Goal: Task Accomplishment & Management: Manage account settings

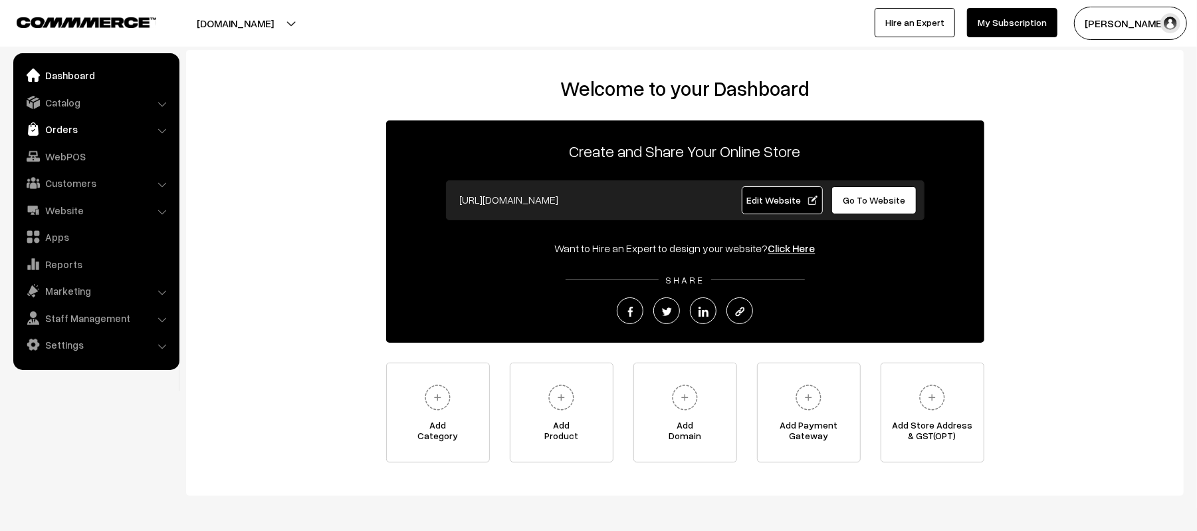
click at [80, 128] on link "Orders" at bounding box center [96, 129] width 158 height 24
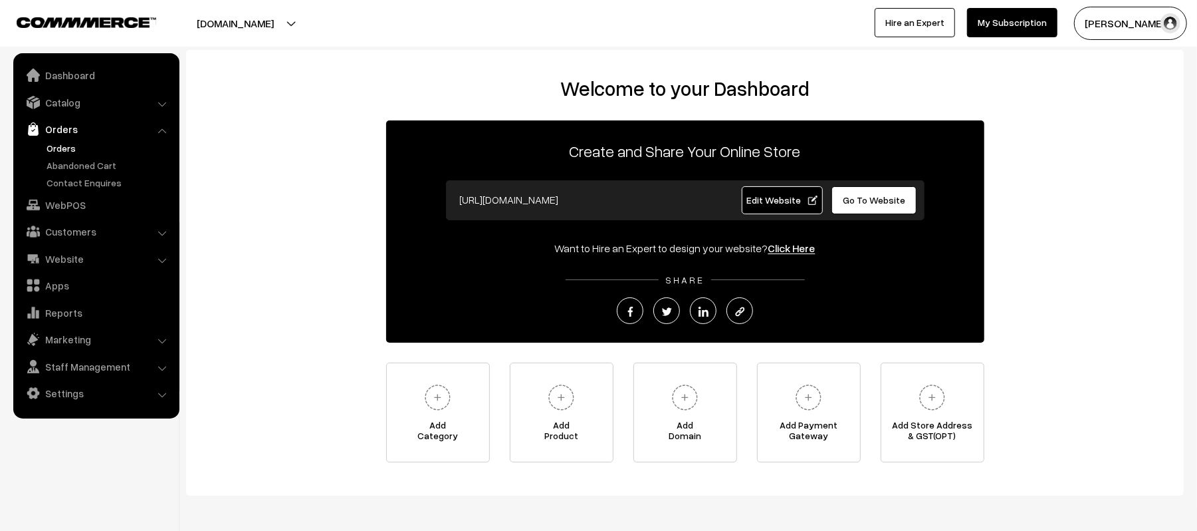
click at [51, 150] on link "Orders" at bounding box center [109, 148] width 132 height 14
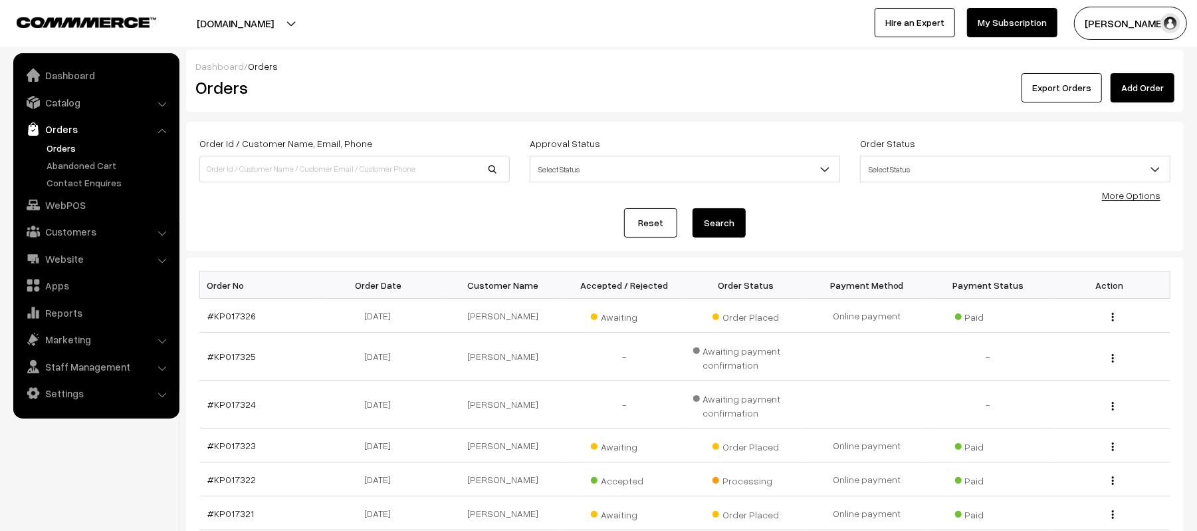
click at [360, 221] on div "Reset Search" at bounding box center [684, 222] width 971 height 29
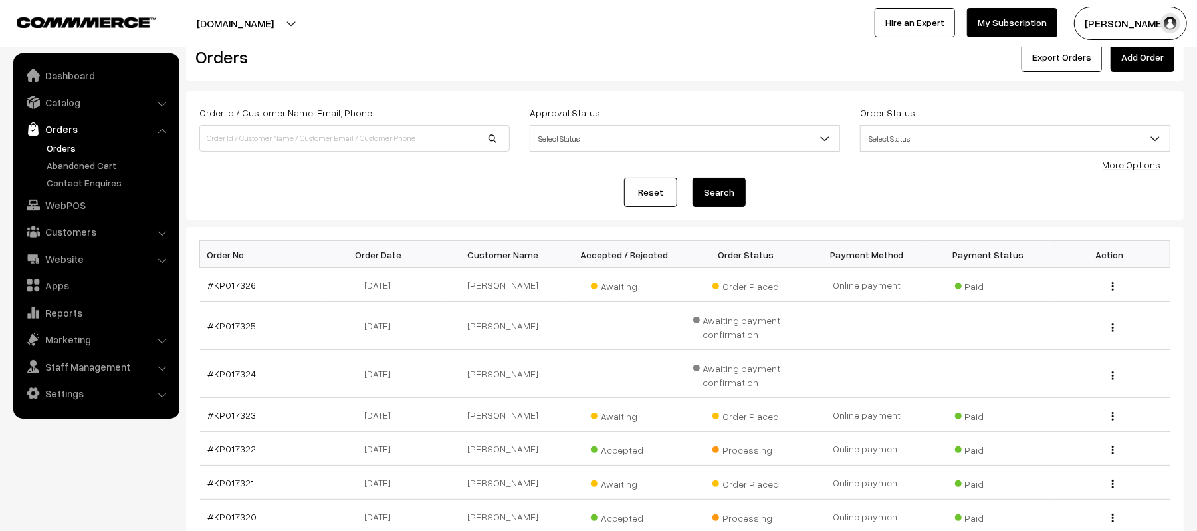
scroll to position [35, 0]
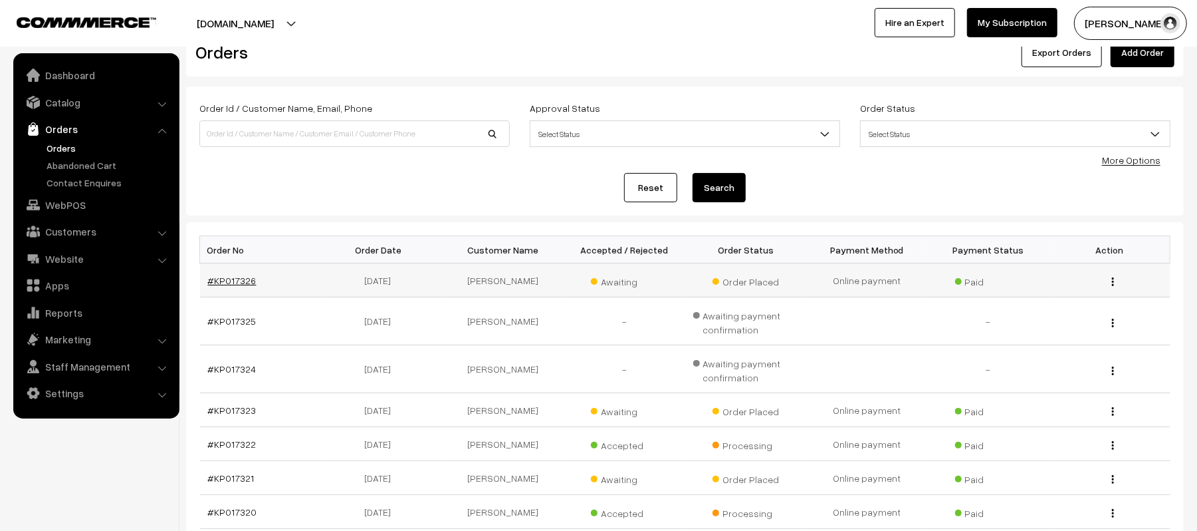
click at [224, 277] on link "#KP017326" at bounding box center [232, 280] width 49 height 11
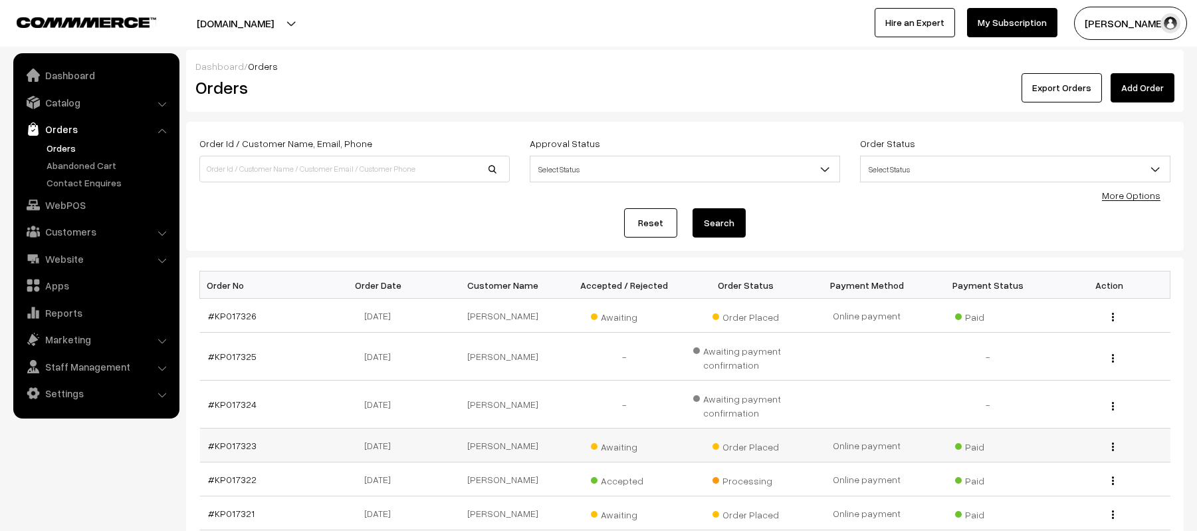
scroll to position [35, 0]
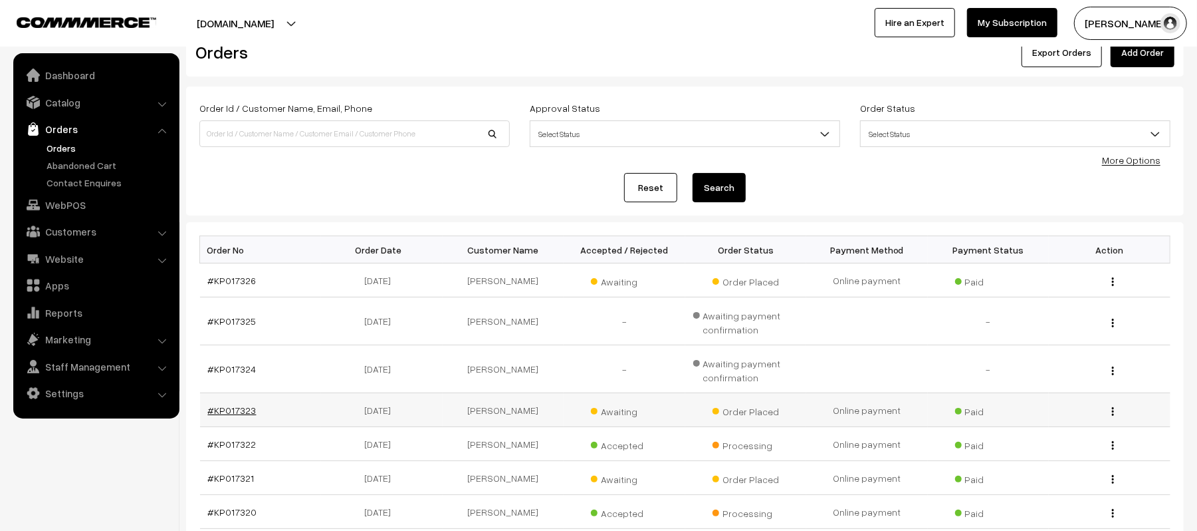
click at [239, 405] on link "#KP017323" at bounding box center [232, 409] width 49 height 11
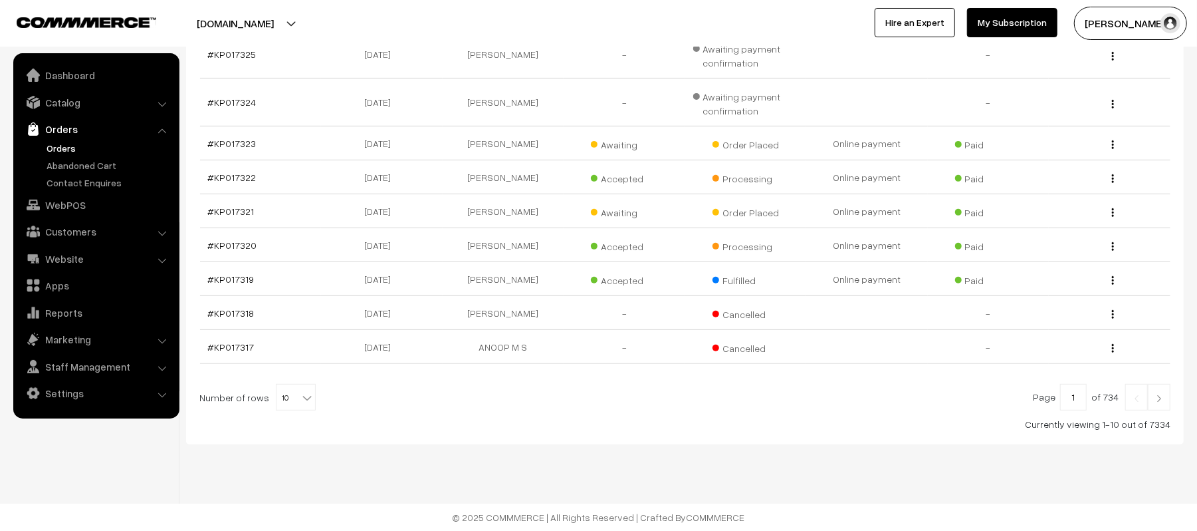
scroll to position [304, 0]
click at [227, 174] on link "#KP017322" at bounding box center [232, 177] width 49 height 11
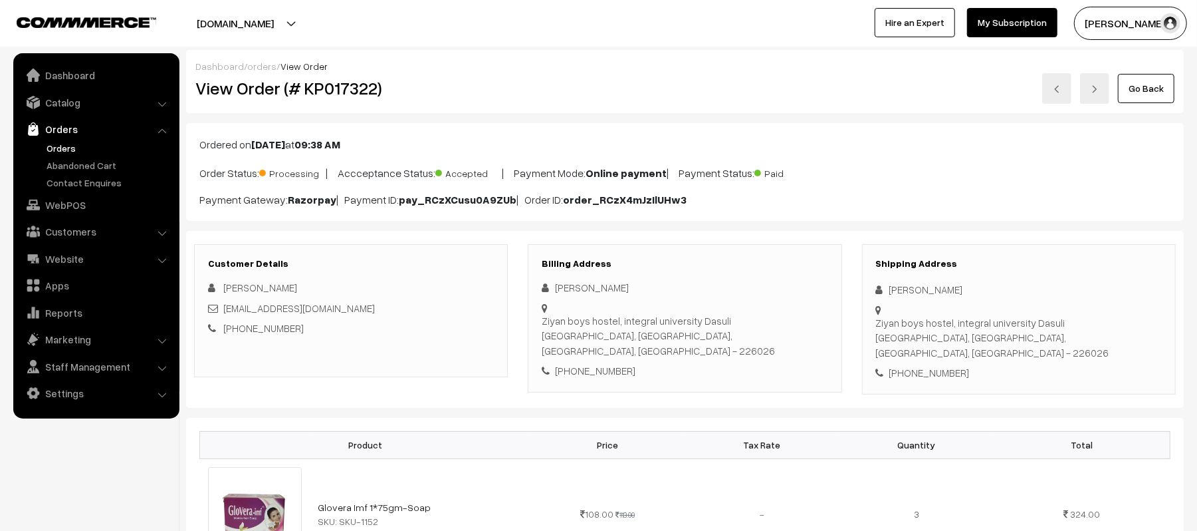
click at [424, 346] on div "Customer Details Lukman Akhtar lukmanakhtar105@gmail.com +91 8858286835" at bounding box center [351, 310] width 314 height 133
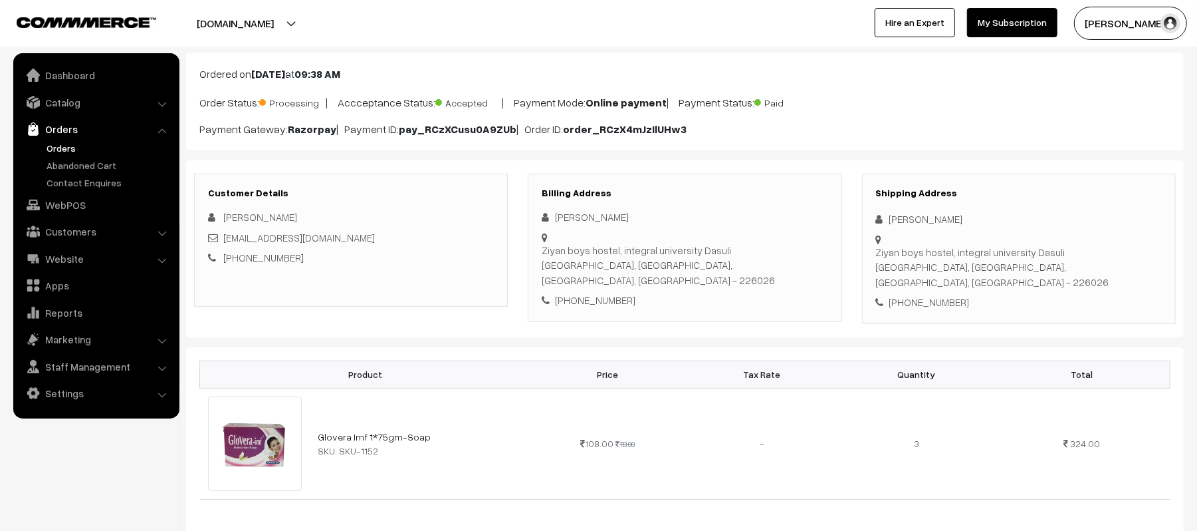
scroll to position [106, 0]
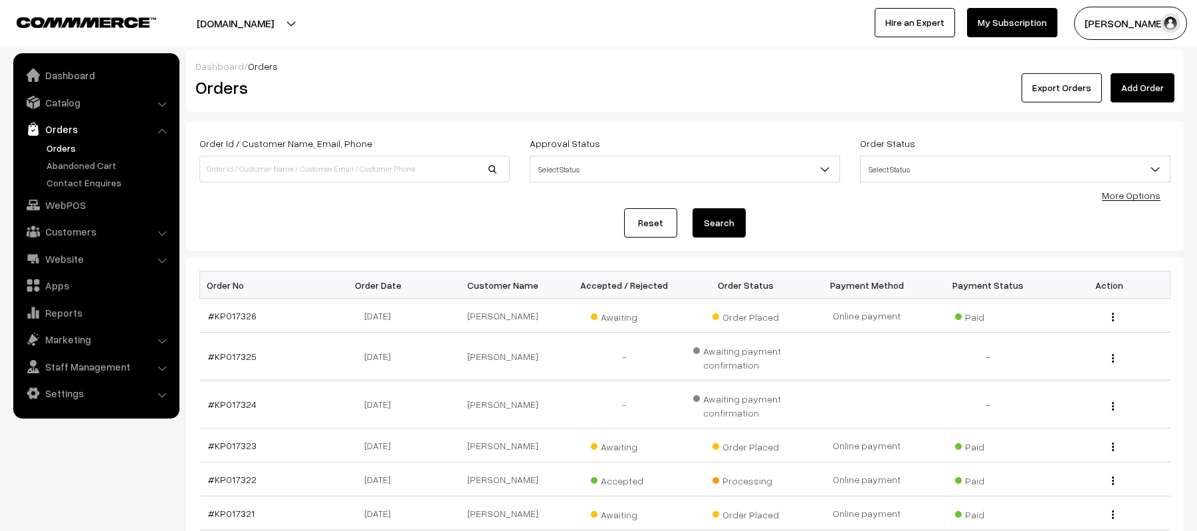
scroll to position [304, 0]
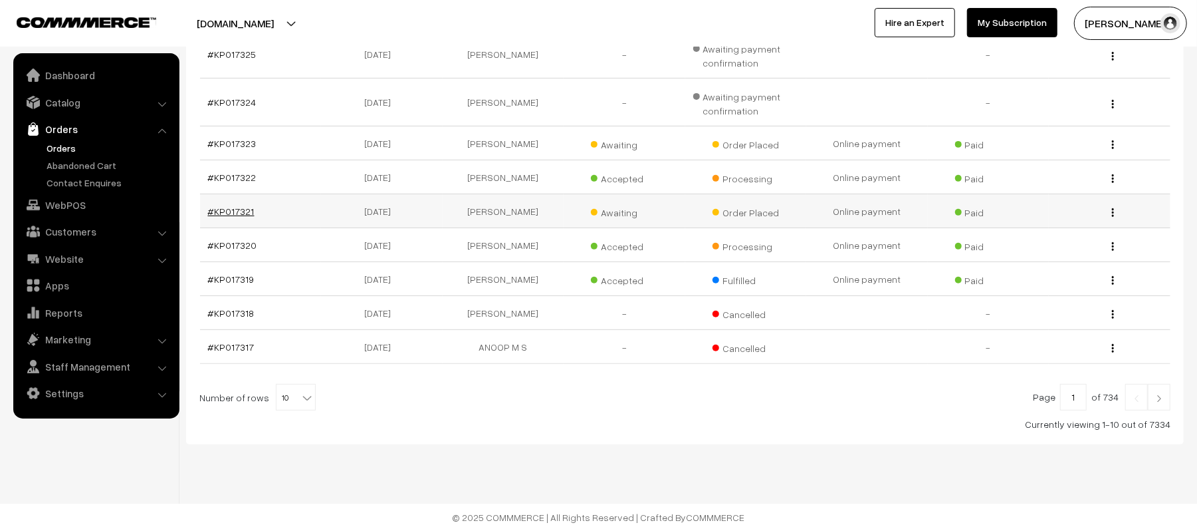
click at [211, 211] on link "#KP017321" at bounding box center [231, 210] width 47 height 11
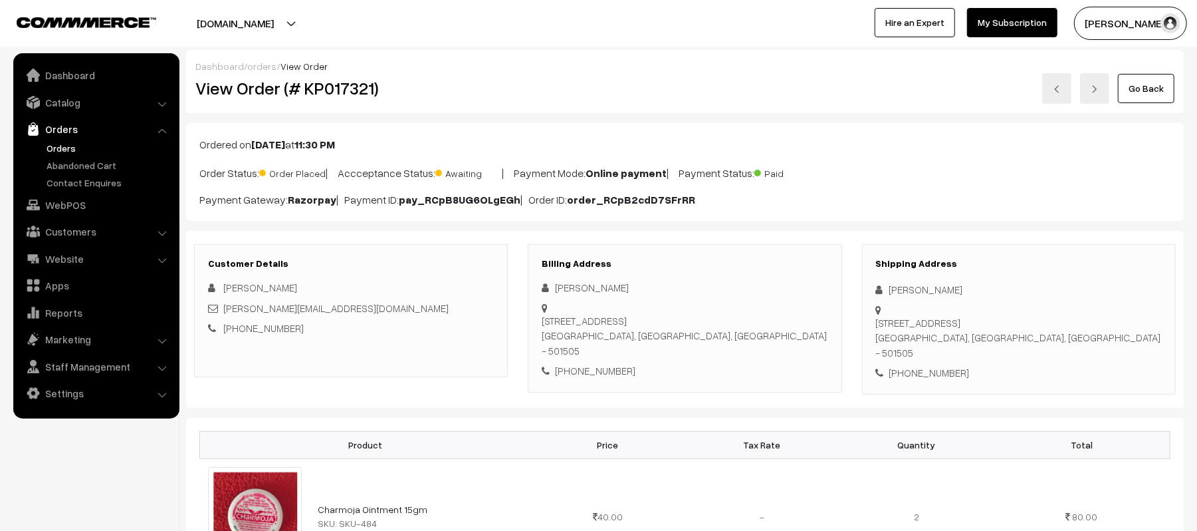
click at [435, 357] on div "Customer Details [PERSON_NAME] [PERSON_NAME][EMAIL_ADDRESS][DOMAIN_NAME] [PHONE…" at bounding box center [351, 310] width 314 height 133
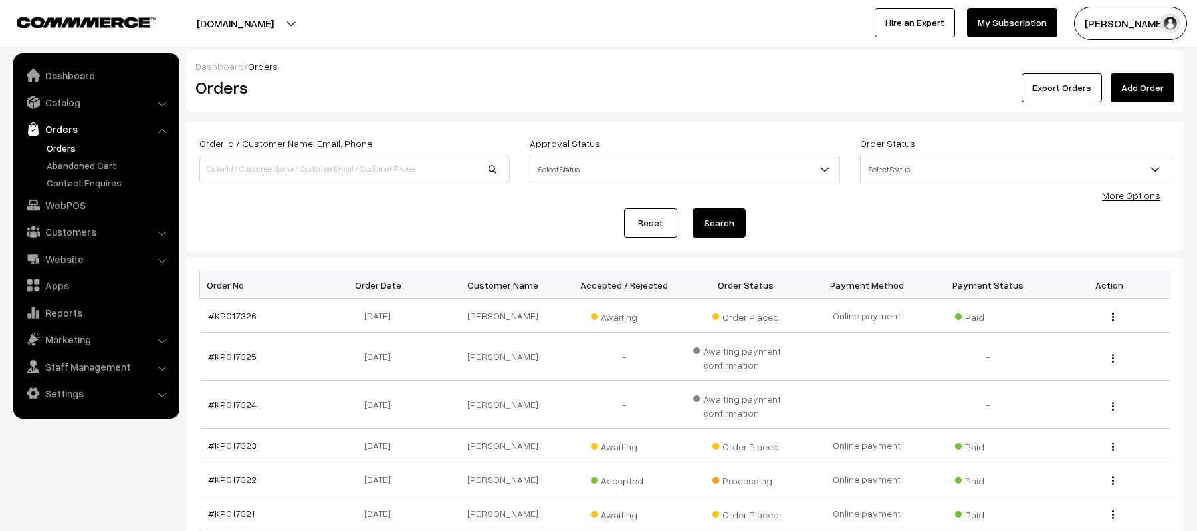
scroll to position [304, 0]
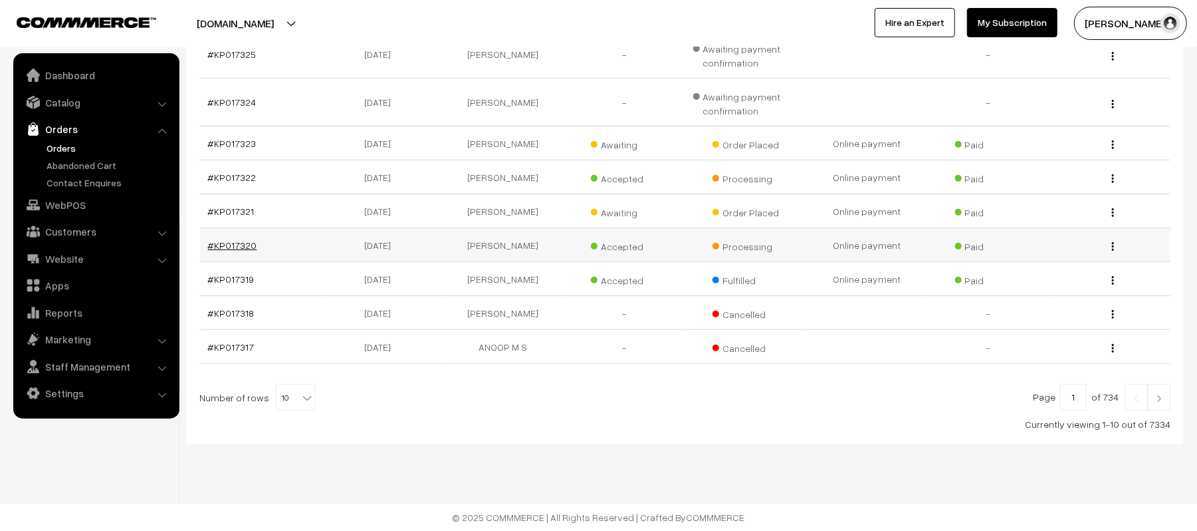
click at [233, 245] on link "#KP017320" at bounding box center [232, 244] width 49 height 11
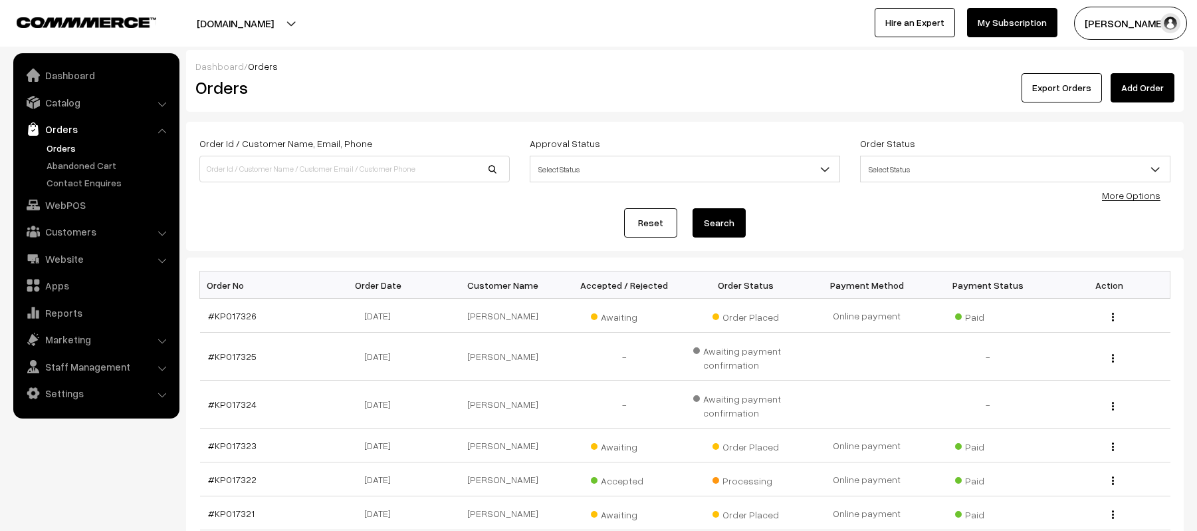
scroll to position [304, 0]
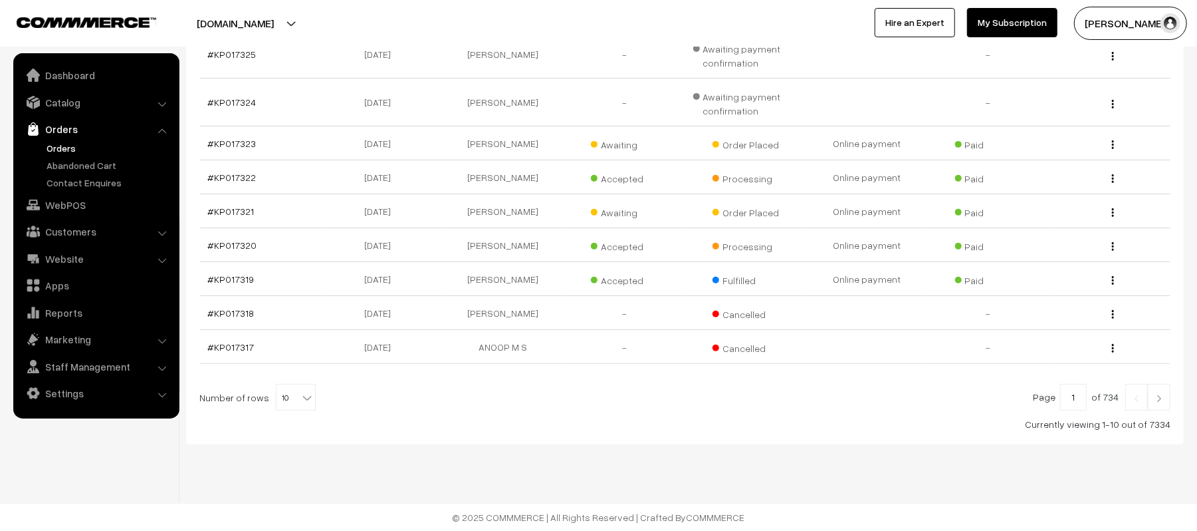
click at [1166, 395] on link at bounding box center [1159, 397] width 23 height 27
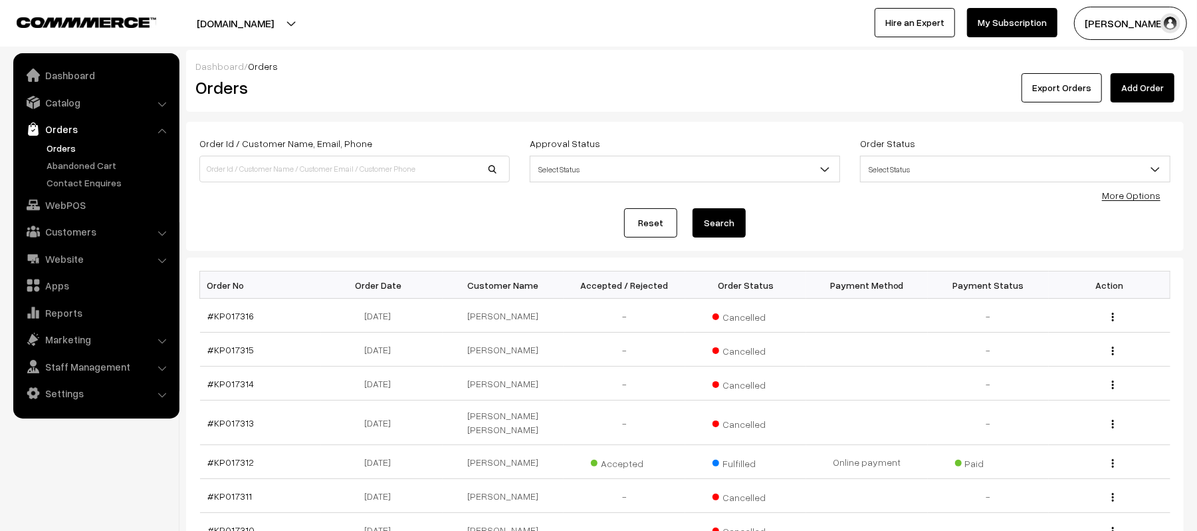
click at [517, 227] on div "Reset Search" at bounding box center [684, 222] width 971 height 29
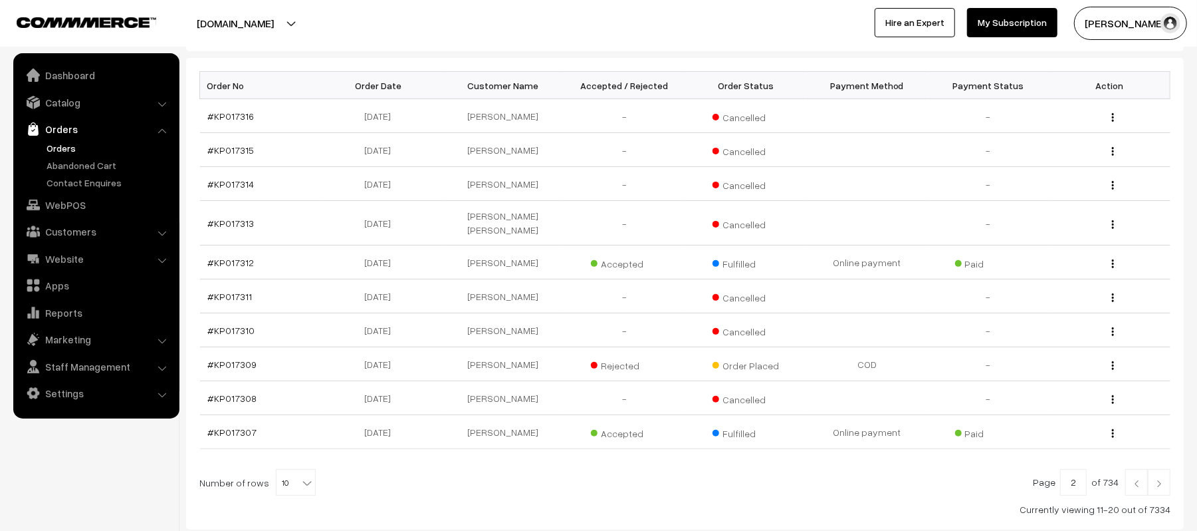
scroll to position [277, 0]
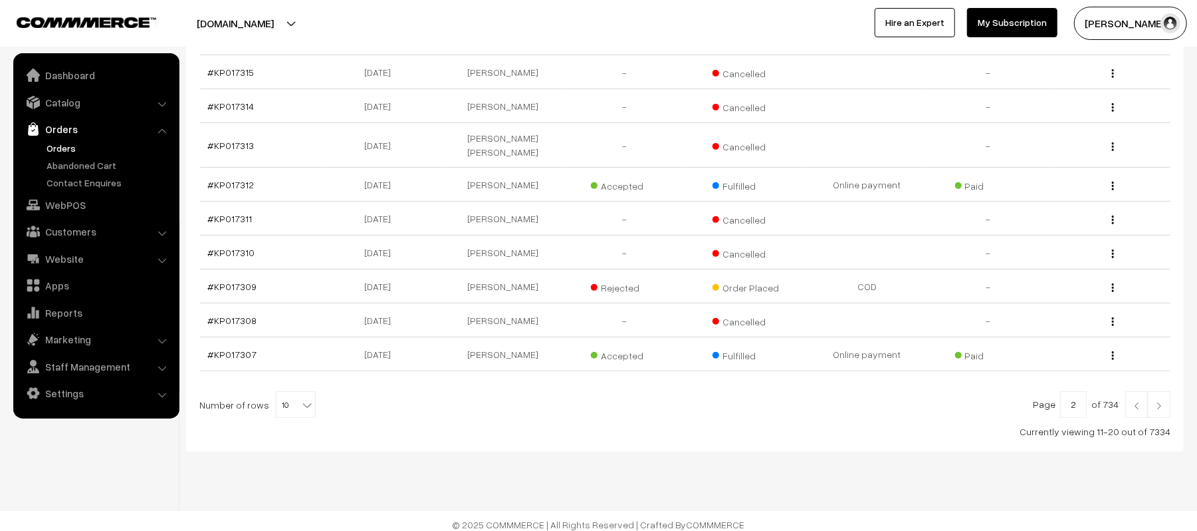
click at [1165, 402] on img at bounding box center [1160, 406] width 12 height 8
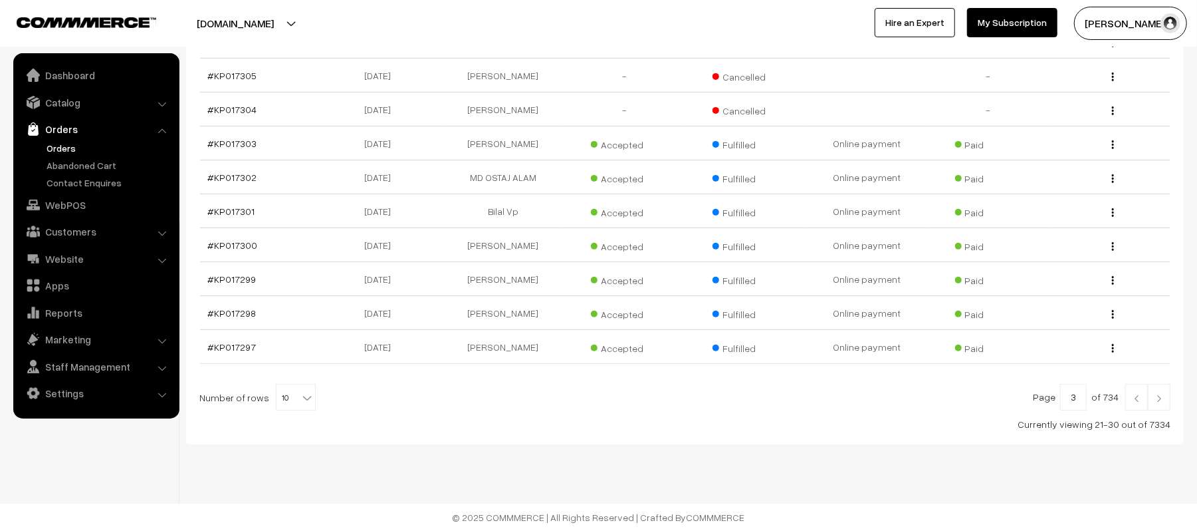
scroll to position [277, 0]
click at [1159, 397] on img at bounding box center [1160, 398] width 12 height 8
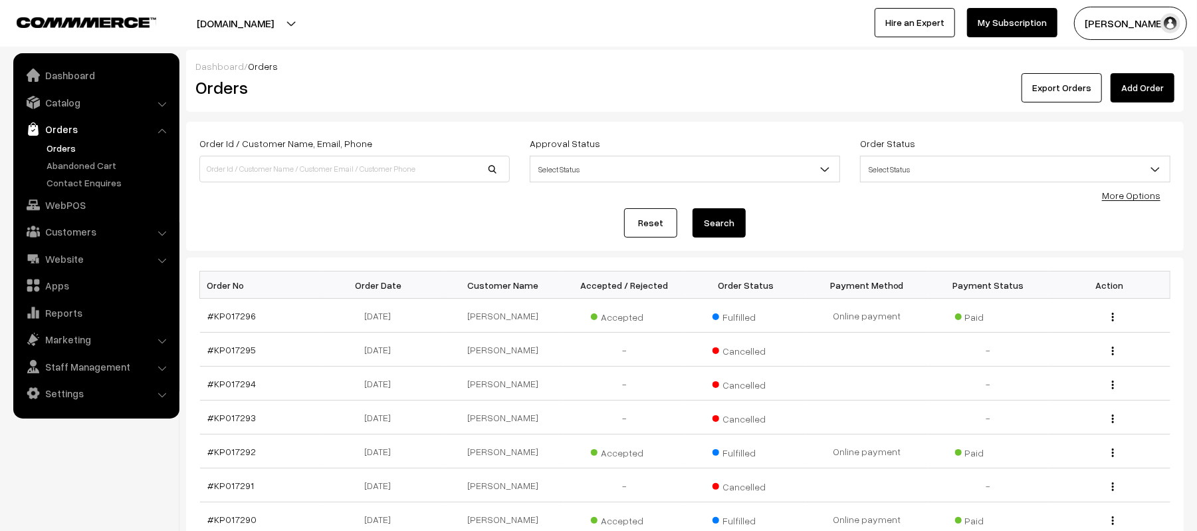
scroll to position [277, 0]
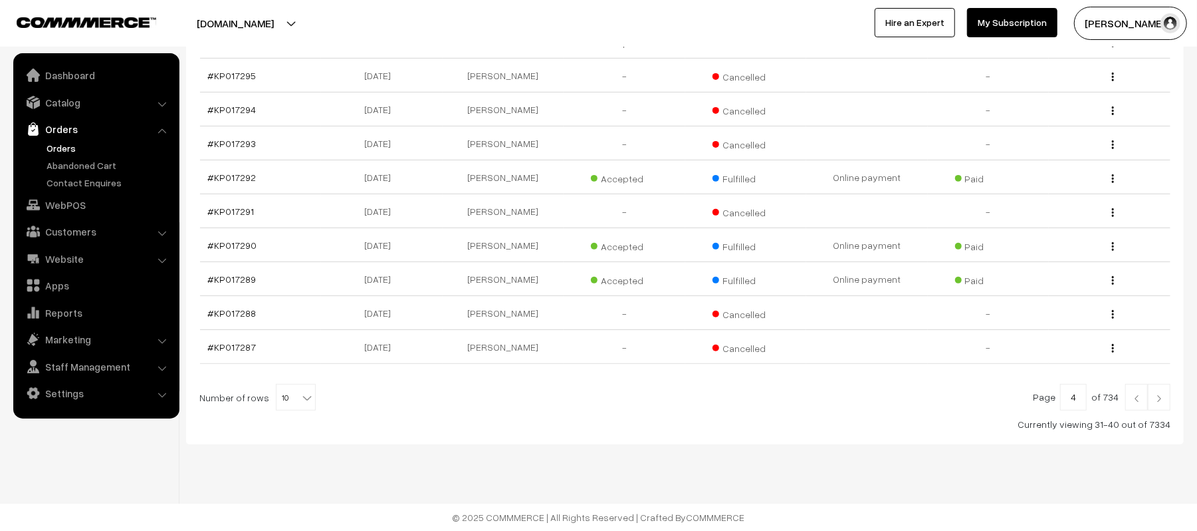
click at [1157, 394] on img at bounding box center [1160, 398] width 12 height 8
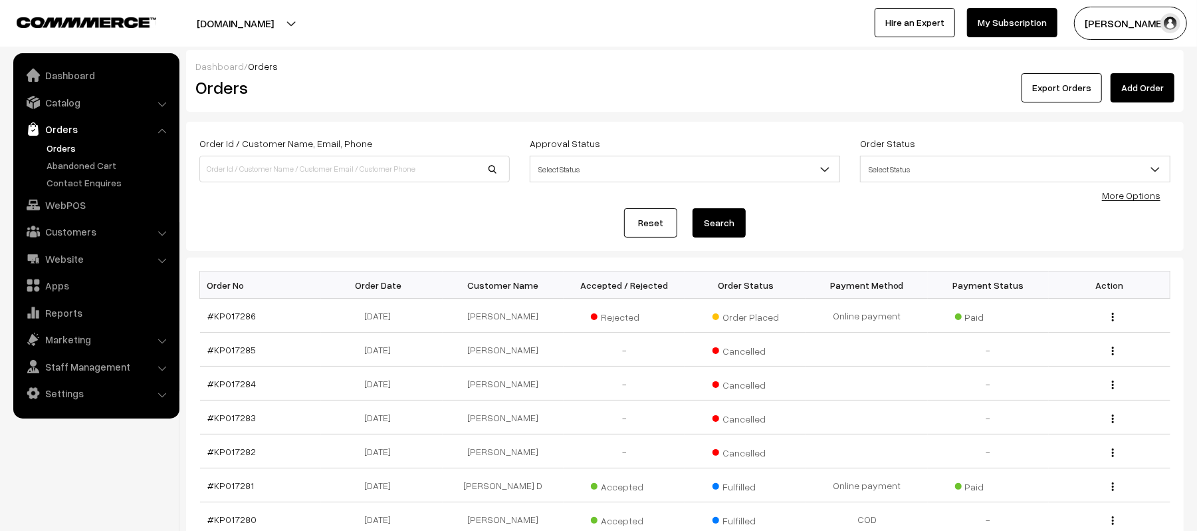
scroll to position [277, 0]
